Goal: Task Accomplishment & Management: Manage account settings

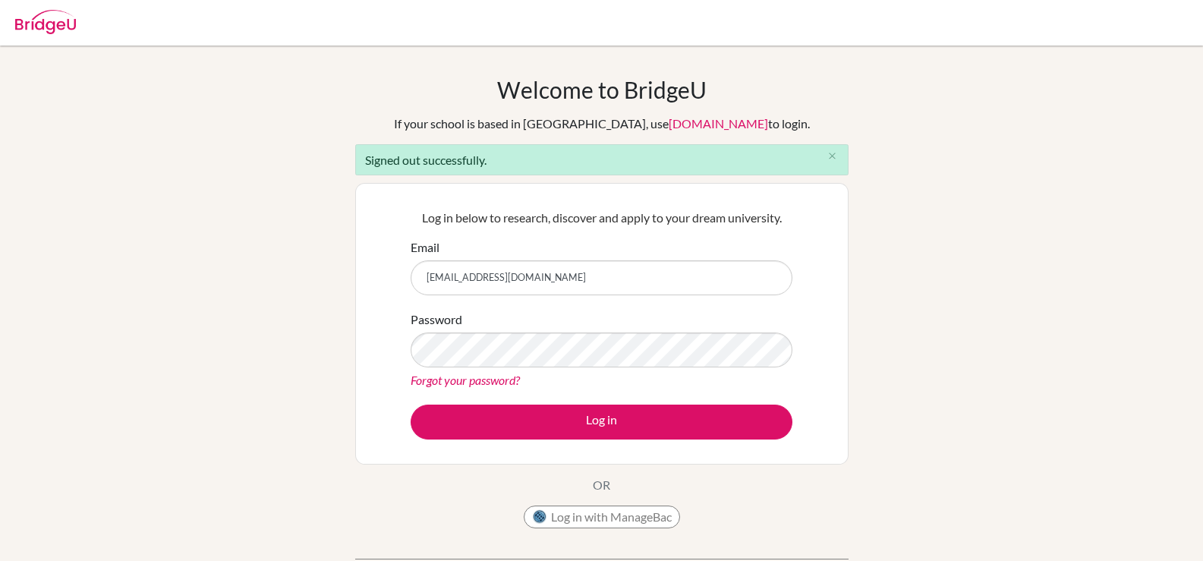
click at [411, 405] on button "Log in" at bounding box center [602, 422] width 382 height 35
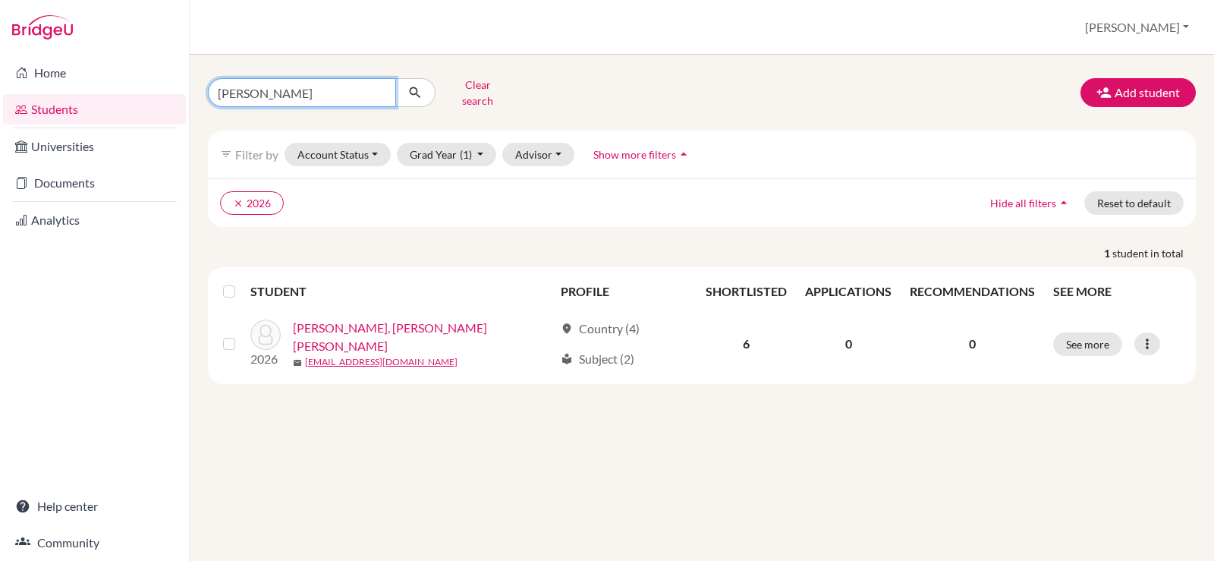
click at [380, 87] on input "[PERSON_NAME]" at bounding box center [302, 92] width 188 height 29
type input "[PERSON_NAME]"
click button "submit" at bounding box center [415, 92] width 40 height 29
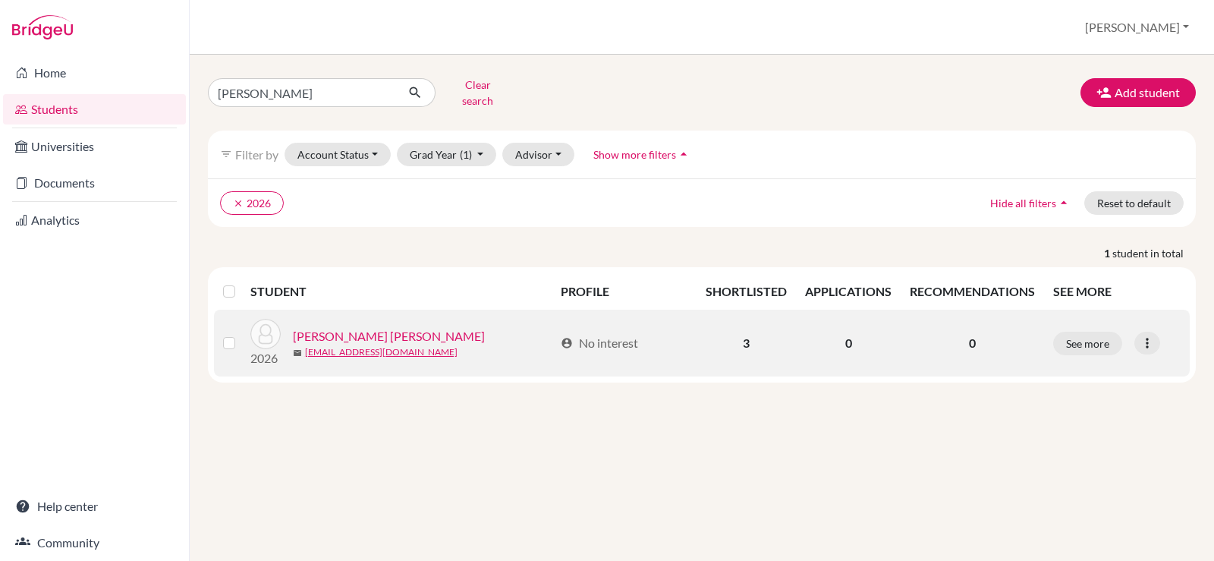
click at [388, 327] on link "EID, Nadine Youssef Nabil" at bounding box center [389, 336] width 192 height 18
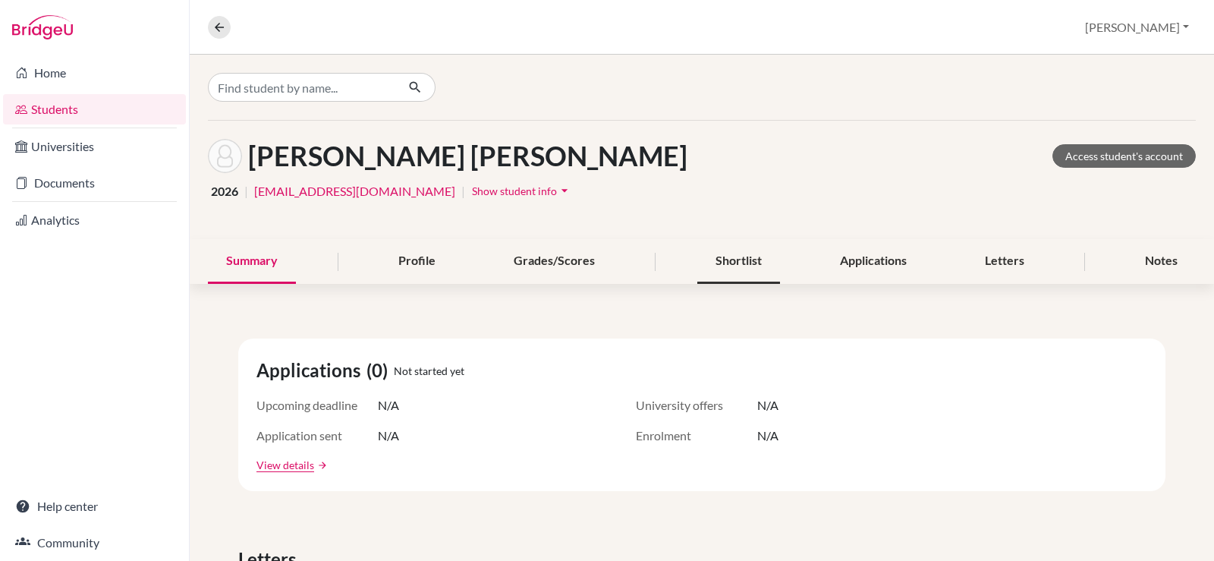
click at [745, 264] on div "Shortlist" at bounding box center [739, 261] width 83 height 45
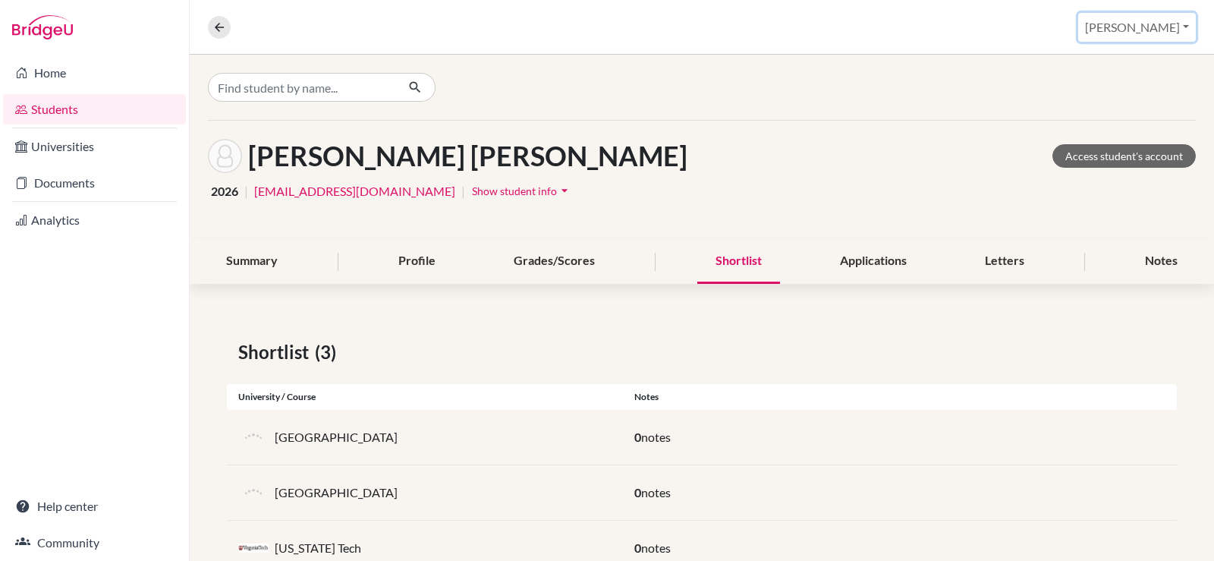
click at [1146, 33] on button "[PERSON_NAME]" at bounding box center [1138, 27] width 118 height 29
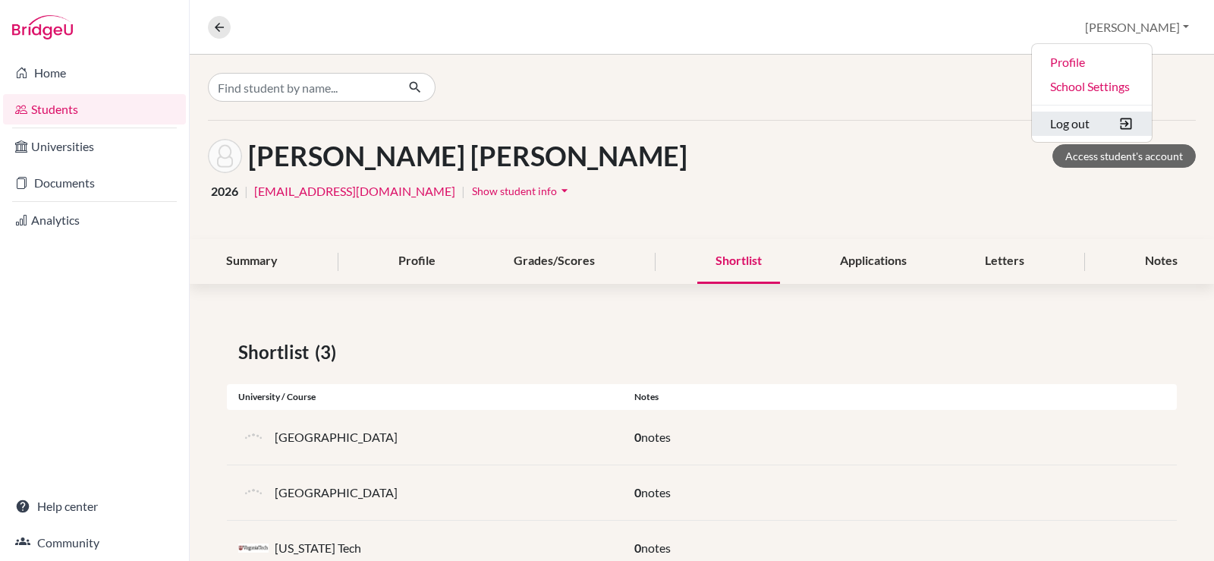
click at [1124, 133] on button "Log out" at bounding box center [1092, 124] width 120 height 24
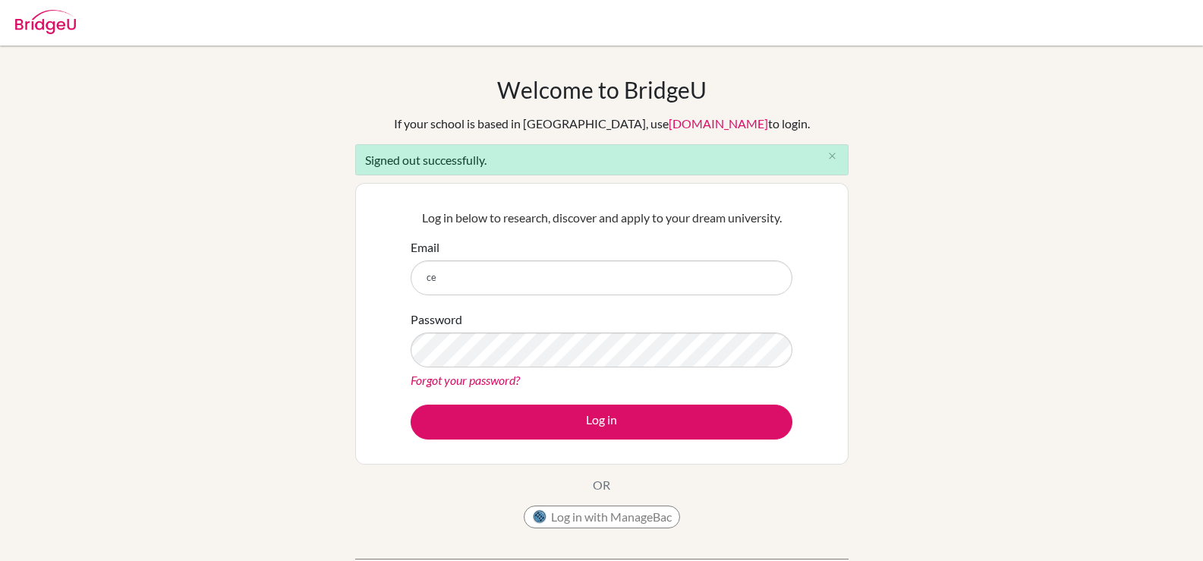
type input "celsanady@cesegypt.com"
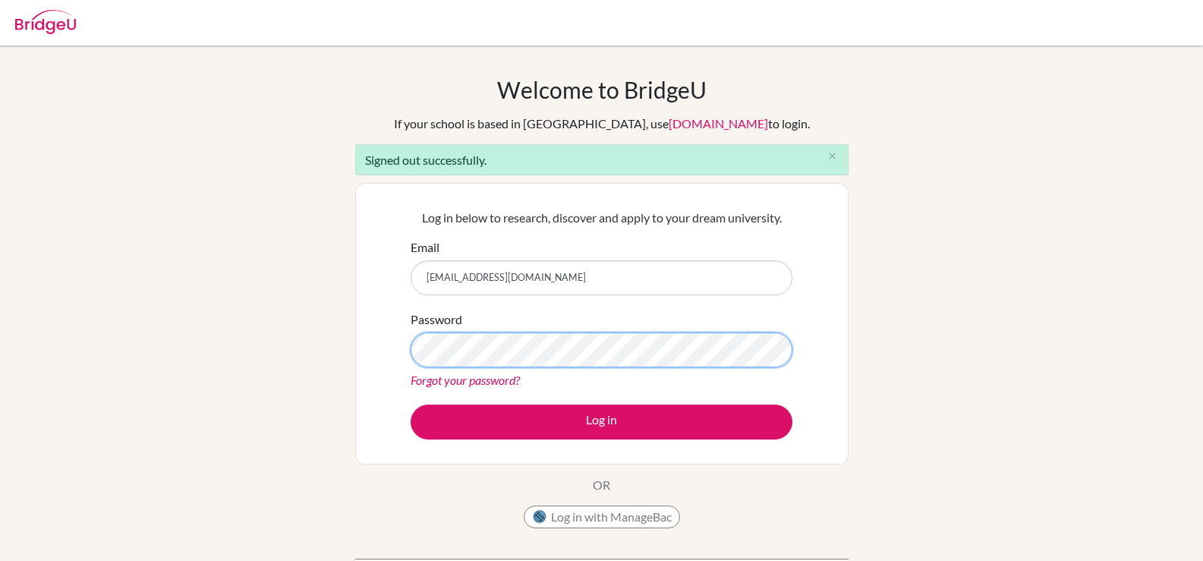
click at [411, 405] on button "Log in" at bounding box center [602, 422] width 382 height 35
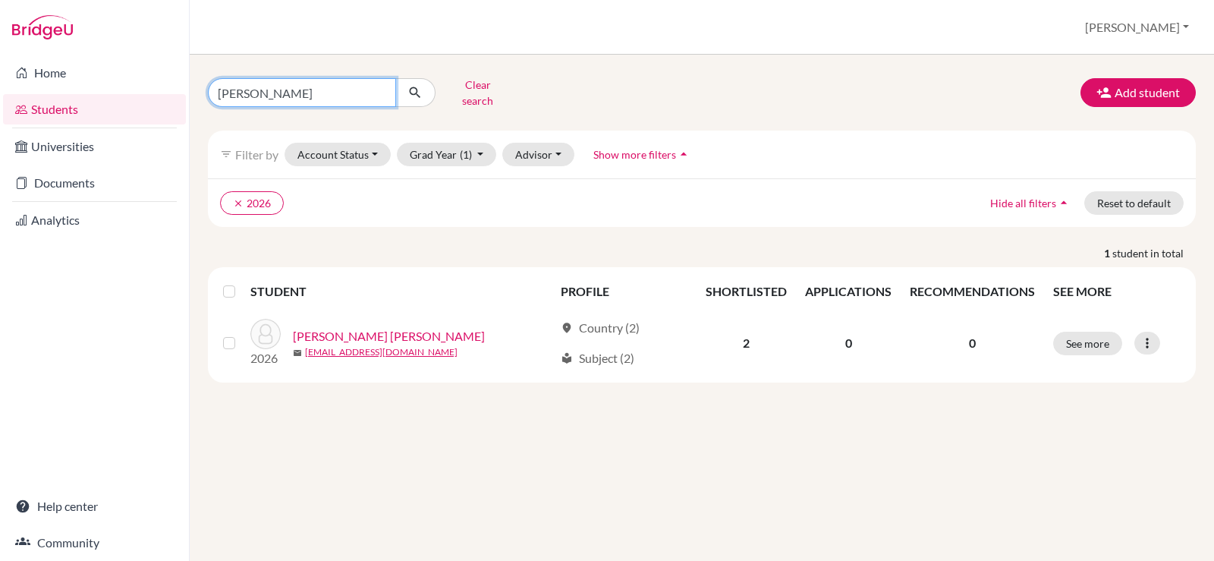
click at [380, 87] on input "nadine" at bounding box center [302, 92] width 188 height 29
type input "nadine"
click button "submit" at bounding box center [415, 92] width 40 height 29
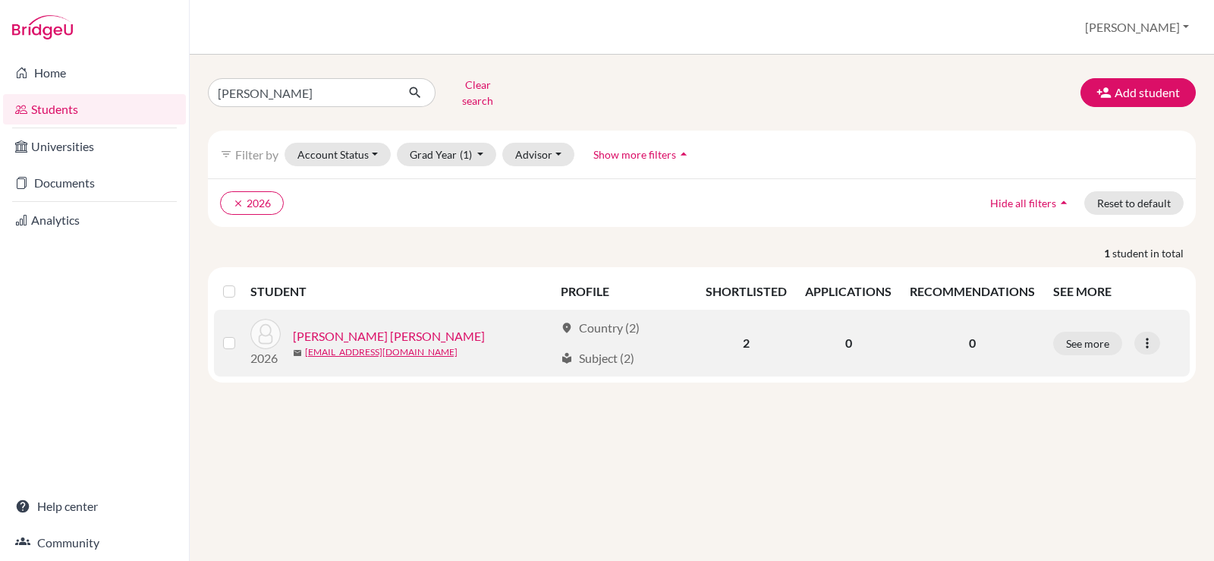
click at [380, 327] on link "EID, Nadine Youssef Nabil" at bounding box center [389, 336] width 192 height 18
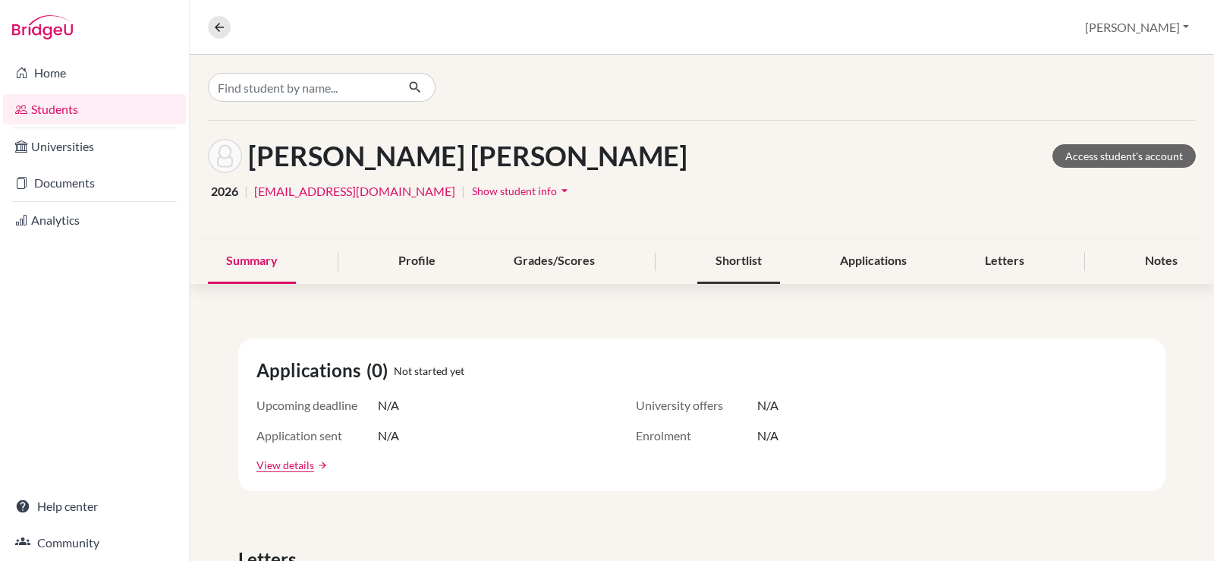
click at [719, 259] on div "Shortlist" at bounding box center [739, 261] width 83 height 45
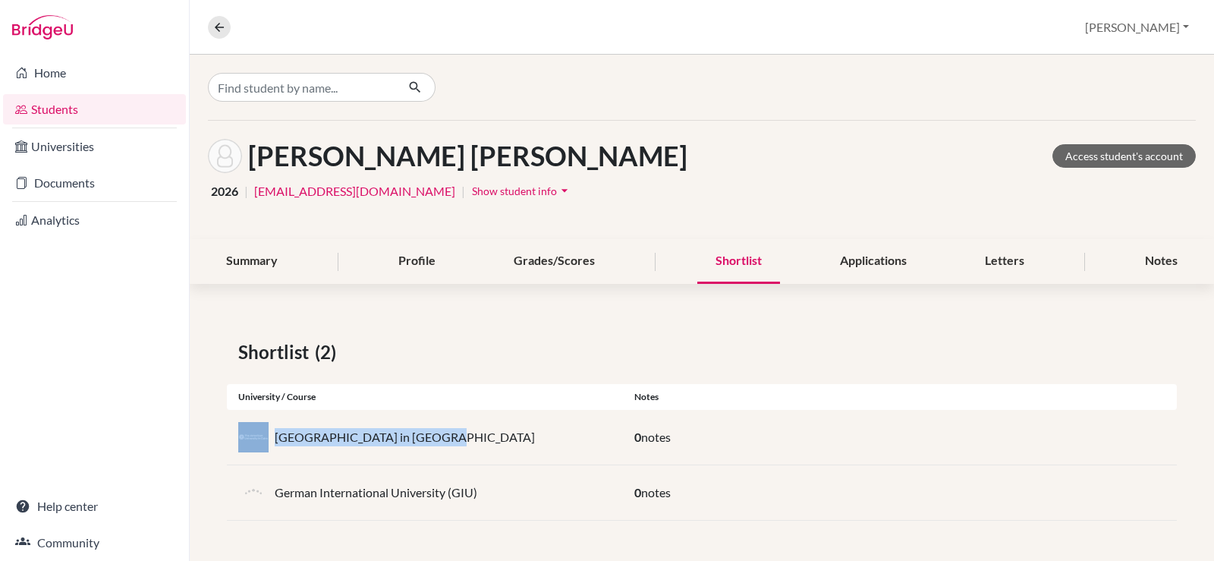
drag, startPoint x: 433, startPoint y: 449, endPoint x: 197, endPoint y: 439, distance: 236.2
click at [197, 439] on div "Shortlist (2) University / Course Notes American University in Cairo 0 notes Ge…" at bounding box center [702, 429] width 1025 height 255
click at [992, 452] on div "American University in Cairo 0 notes" at bounding box center [702, 437] width 950 height 55
drag, startPoint x: 453, startPoint y: 441, endPoint x: 339, endPoint y: 446, distance: 114.7
click at [275, 433] on div "American University in Cairo" at bounding box center [425, 437] width 396 height 30
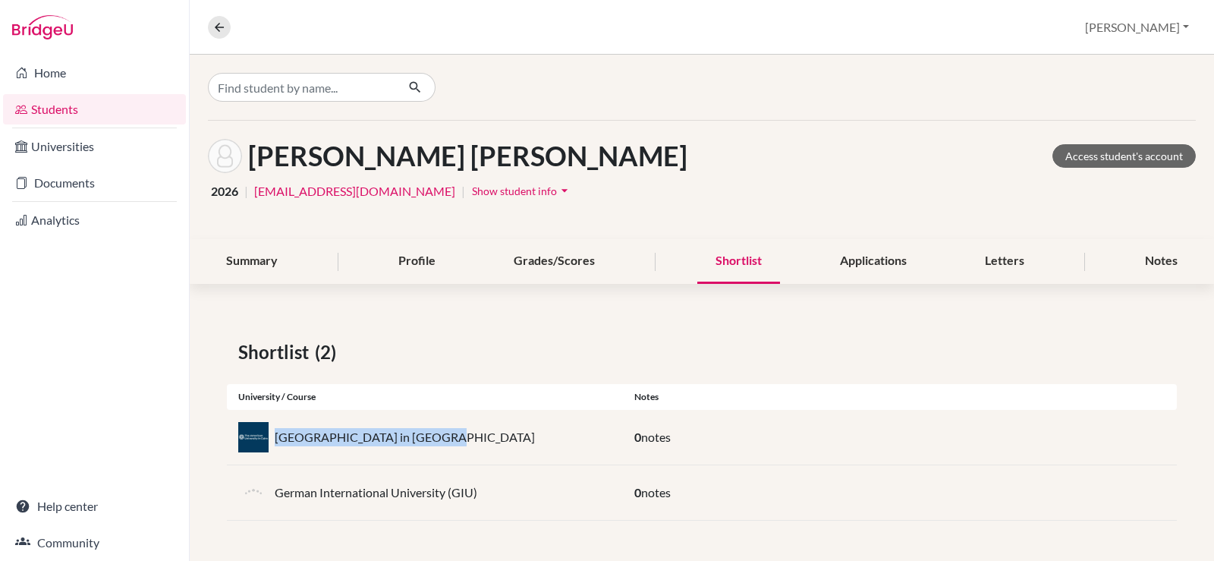
copy p "American University in Cairo"
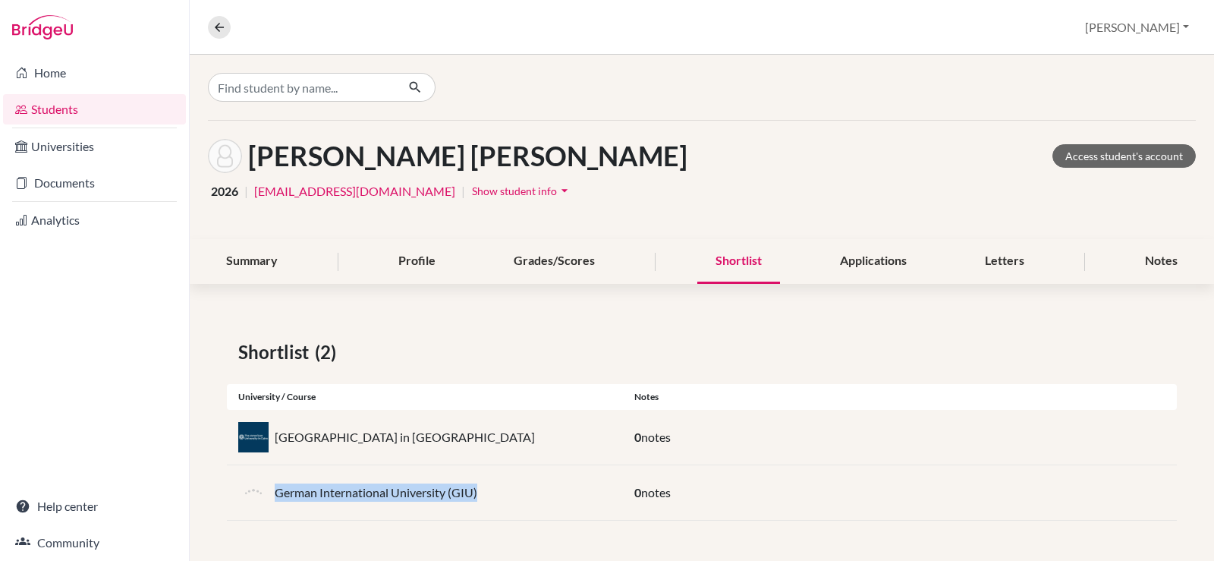
drag, startPoint x: 502, startPoint y: 494, endPoint x: 277, endPoint y: 493, distance: 224.7
click at [277, 493] on div "German International University (GIU)" at bounding box center [425, 492] width 396 height 30
copy p "German International University (GIU)"
click at [1186, 30] on button "Christine" at bounding box center [1138, 27] width 118 height 29
click at [1132, 126] on button "Log out" at bounding box center [1092, 124] width 120 height 24
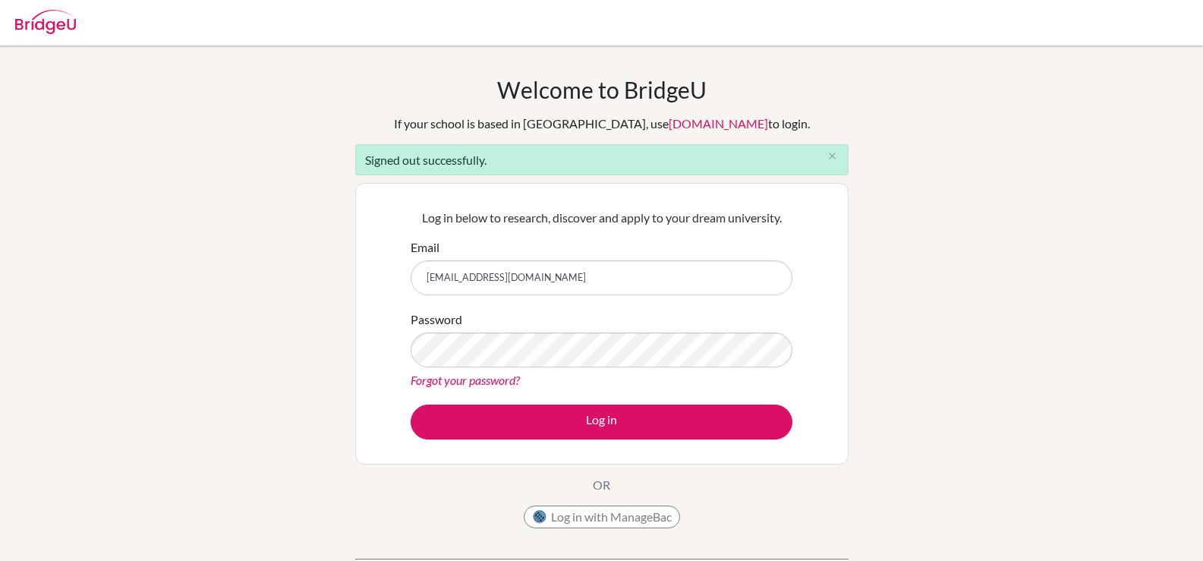
type input "[EMAIL_ADDRESS][DOMAIN_NAME]"
click at [411, 405] on button "Log in" at bounding box center [602, 422] width 382 height 35
